Goal: Transaction & Acquisition: Purchase product/service

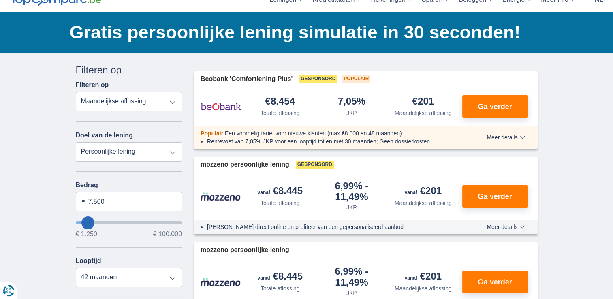
scroll to position [41, 0]
click at [484, 109] on span "Ga verder" at bounding box center [494, 106] width 34 height 7
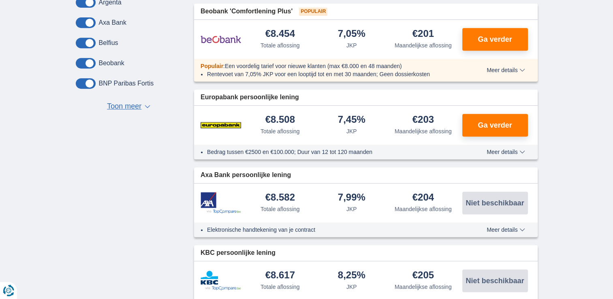
scroll to position [324, 0]
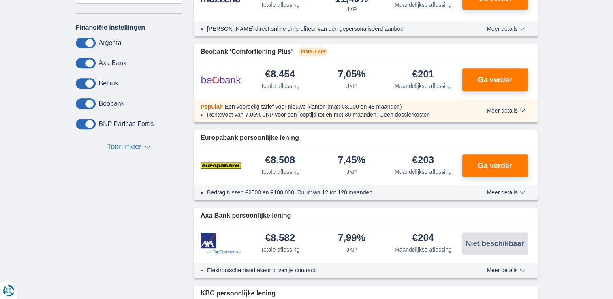
click at [88, 104] on span at bounding box center [86, 103] width 20 height 11
click at [0, 0] on input "checkbox" at bounding box center [0, 0] width 0 height 0
click at [88, 104] on span at bounding box center [86, 103] width 20 height 11
click at [0, 0] on input "checkbox" at bounding box center [0, 0] width 0 height 0
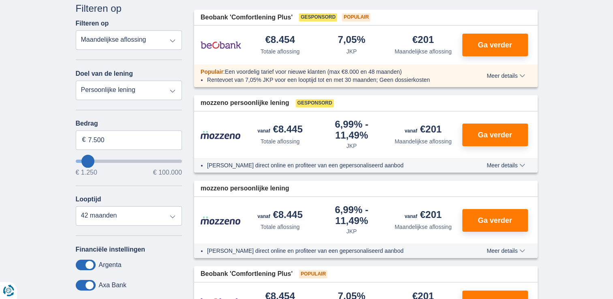
scroll to position [122, 0]
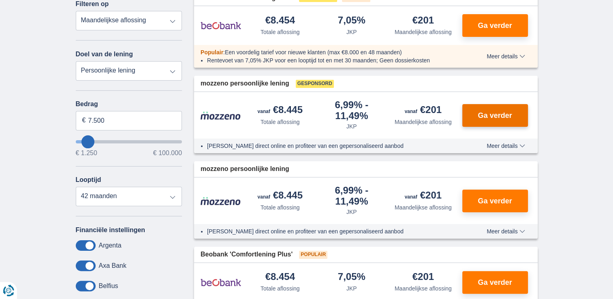
click at [499, 117] on span "Ga verder" at bounding box center [494, 115] width 34 height 7
